Goal: Check status: Check status

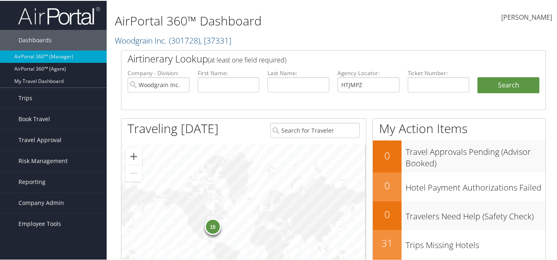
type input "HTJMPZ"
click at [182, 82] on input "Woodgrain Inc." at bounding box center [159, 83] width 62 height 15
click at [507, 73] on ul "Company - Division: First Name: Last Name: Agency Locator: HTJMPZ Departure Dat…" at bounding box center [333, 88] width 420 height 41
click at [507, 78] on button "Search" at bounding box center [508, 84] width 62 height 16
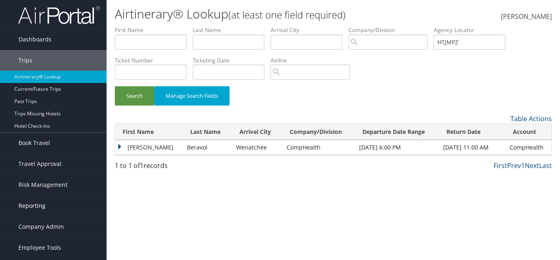
click at [59, 202] on link "Reporting" at bounding box center [53, 205] width 107 height 21
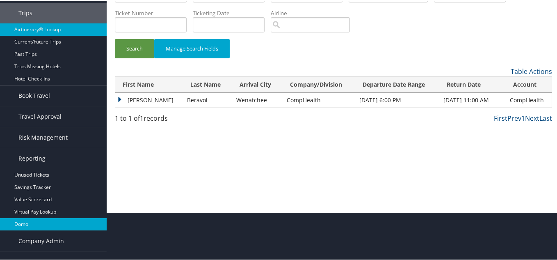
scroll to position [60, 0]
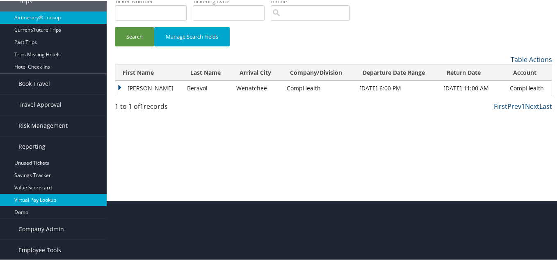
click at [78, 199] on link "Virtual Pay Lookup" at bounding box center [53, 199] width 107 height 12
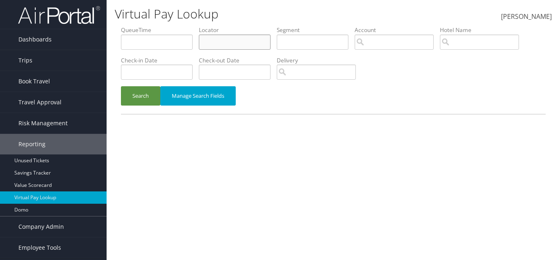
click at [234, 41] on input "text" at bounding box center [235, 41] width 72 height 15
paste input "HTJMPZ"
type input "HTJMPZ"
click at [121, 86] on button "Search" at bounding box center [140, 95] width 39 height 19
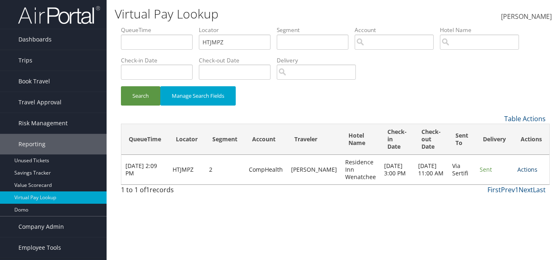
click at [518, 169] on link "Actions" at bounding box center [528, 169] width 20 height 8
click at [524, 196] on link "Logs" at bounding box center [528, 195] width 31 height 14
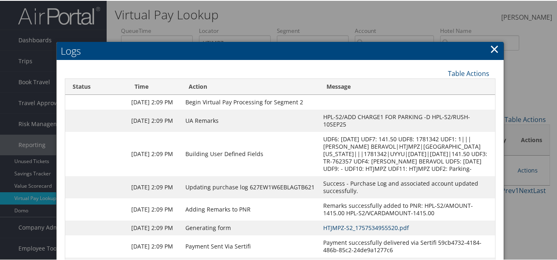
click at [353, 231] on link "HTJMPZ-S2_1757534955520.pdf" at bounding box center [366, 227] width 86 height 8
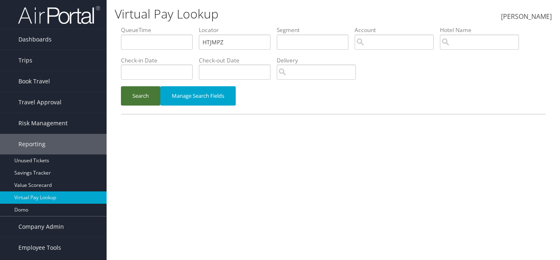
click at [150, 94] on button "Search" at bounding box center [140, 95] width 39 height 19
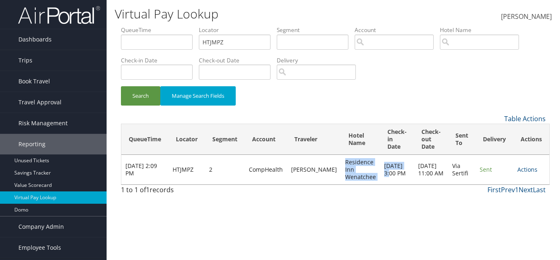
drag, startPoint x: 376, startPoint y: 167, endPoint x: 380, endPoint y: 169, distance: 5.0
click at [380, 169] on tr "Sep 10, 2025 2:09 PM HTJMPZ 2 CompHealth BERAVOL POOJITHA Residence Inn Wenatch…" at bounding box center [335, 170] width 428 height 30
click at [524, 168] on link "Actions" at bounding box center [528, 169] width 20 height 8
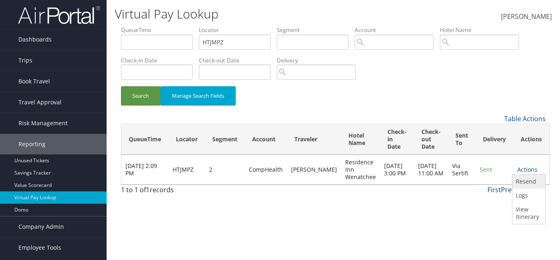
click at [526, 185] on link "Resend" at bounding box center [528, 181] width 31 height 14
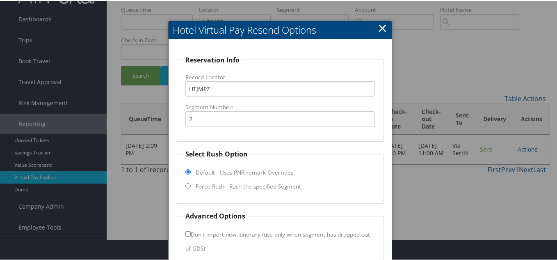
scroll to position [59, 0]
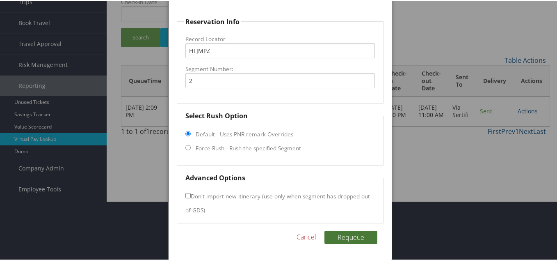
click at [338, 240] on button "Requeue" at bounding box center [350, 236] width 53 height 13
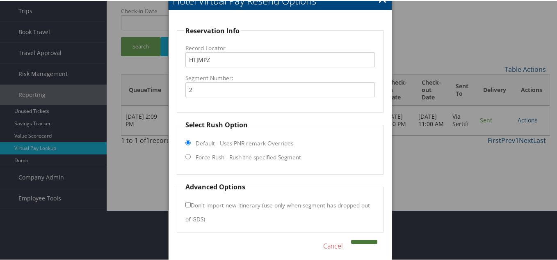
scroll to position [50, 0]
click at [366, 240] on button at bounding box center [364, 241] width 26 height 4
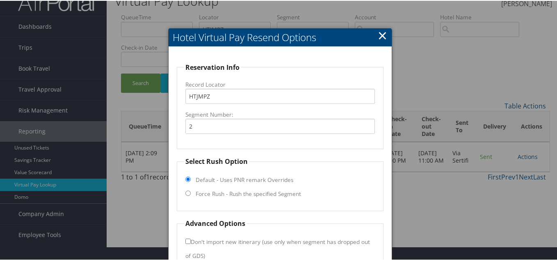
scroll to position [0, 0]
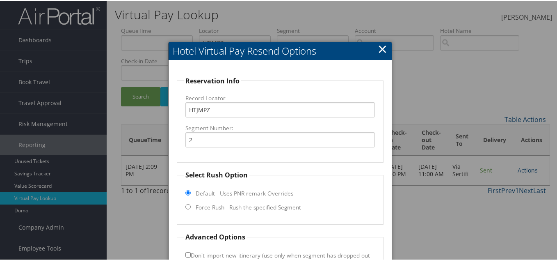
drag, startPoint x: 272, startPoint y: 1, endPoint x: 296, endPoint y: -8, distance: 25.6
click at [296, 0] on html "Menu Dashboards ► AirPortal 360™ (Manager) AirPortal 360™ (Agent) My Travel Das…" at bounding box center [280, 130] width 560 height 260
click at [288, 57] on h2 "Hotel Virtual Pay Resend Options" at bounding box center [280, 50] width 223 height 18
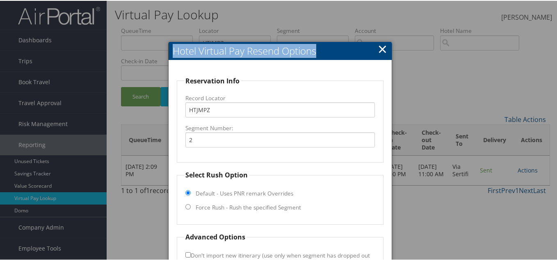
drag, startPoint x: 321, startPoint y: 54, endPoint x: 174, endPoint y: 48, distance: 147.0
click at [174, 48] on h2 "Hotel Virtual Pay Resend Options" at bounding box center [280, 50] width 223 height 18
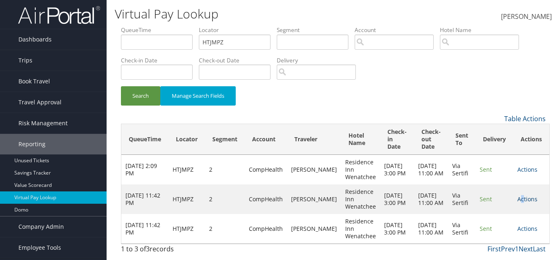
click at [518, 200] on link "Actions" at bounding box center [528, 199] width 20 height 8
click at [521, 214] on link "Resend" at bounding box center [528, 211] width 31 height 14
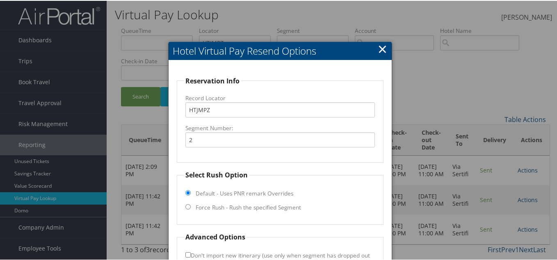
click at [386, 51] on h2 "Hotel Virtual Pay Resend Options" at bounding box center [280, 50] width 223 height 18
click at [378, 45] on link "×" at bounding box center [382, 48] width 9 height 16
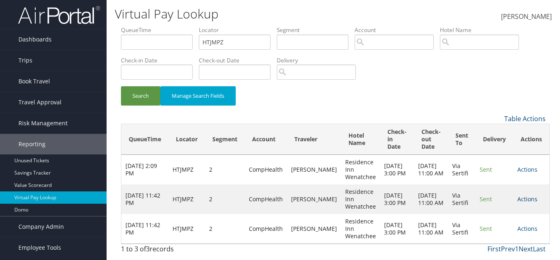
click at [523, 200] on link "Actions" at bounding box center [528, 199] width 20 height 8
click at [514, 225] on link "Logs" at bounding box center [528, 225] width 31 height 14
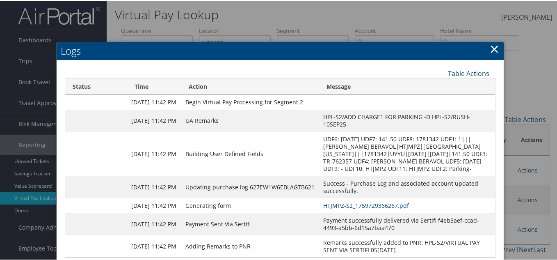
scroll to position [34, 0]
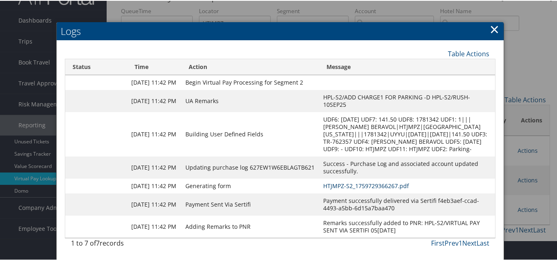
click at [364, 181] on link "HTJMPZ-S2_1759729366267.pdf" at bounding box center [366, 185] width 86 height 8
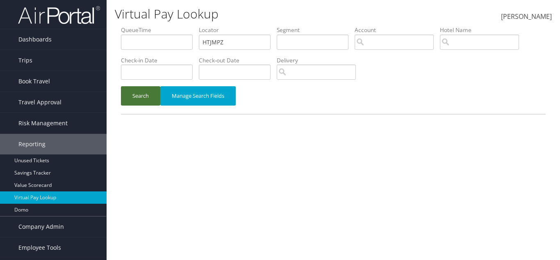
click at [152, 101] on button "Search" at bounding box center [140, 95] width 39 height 19
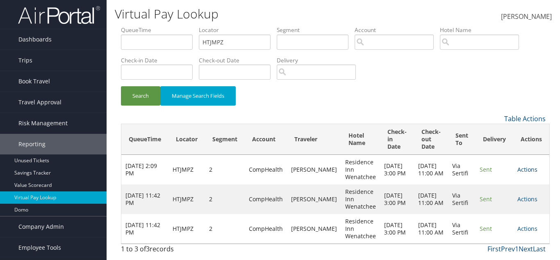
click at [522, 173] on link "Actions" at bounding box center [528, 169] width 20 height 8
click at [521, 197] on link "Logs" at bounding box center [528, 195] width 31 height 14
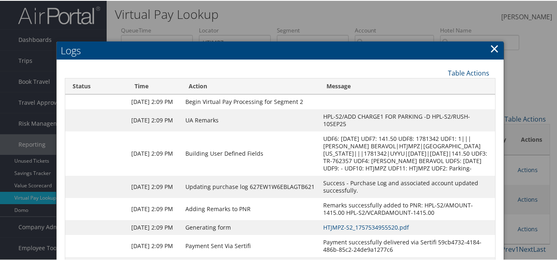
scroll to position [41, 0]
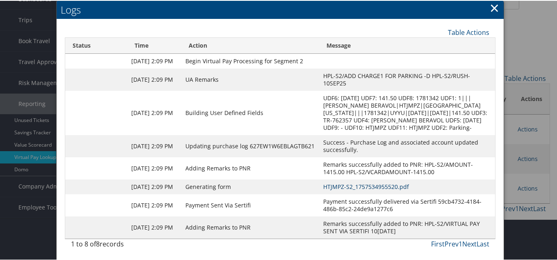
click at [350, 190] on link "HTJMPZ-S2_1757534955520.pdf" at bounding box center [366, 186] width 86 height 8
